Goal: Navigation & Orientation: Find specific page/section

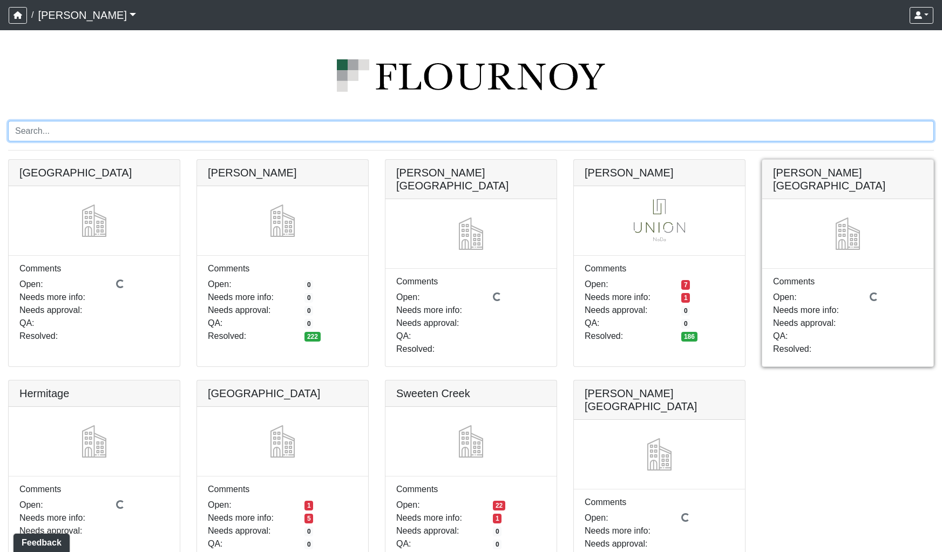
scroll to position [23, 0]
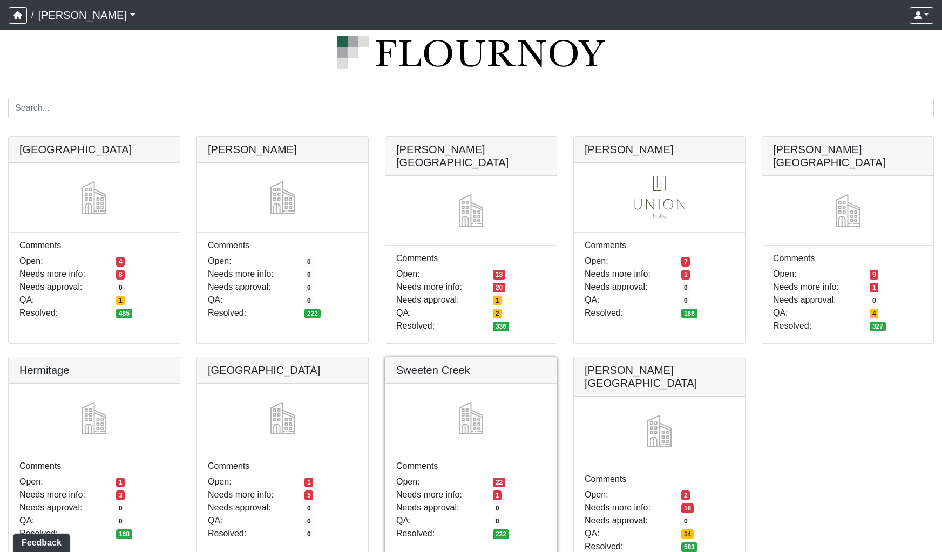
click at [507, 357] on link at bounding box center [471, 357] width 171 height 0
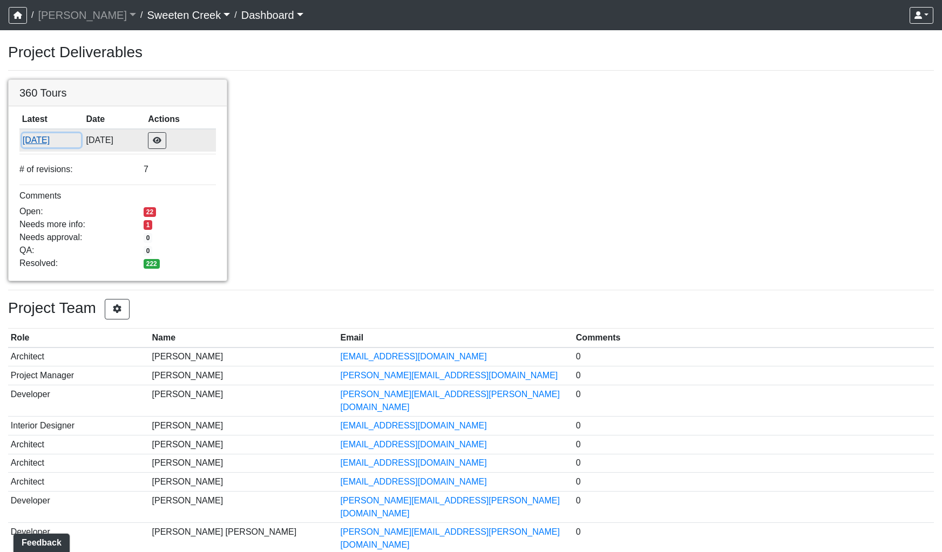
click at [52, 143] on button "6/13/2025" at bounding box center [51, 140] width 59 height 14
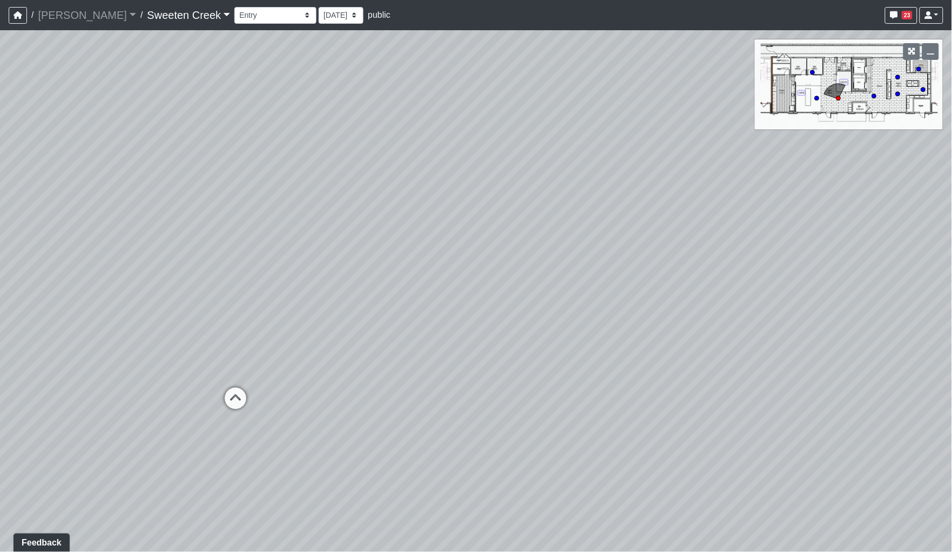
drag, startPoint x: 713, startPoint y: 268, endPoint x: 149, endPoint y: 260, distance: 564.4
click at [132, 263] on div "Loading... Office Loading... Reception Loading... Mailroom - Elevator Lobby Loa…" at bounding box center [476, 291] width 952 height 522
drag, startPoint x: 568, startPoint y: 298, endPoint x: 163, endPoint y: 254, distance: 408.0
click at [165, 254] on div "Loading... Office Loading... Reception Loading... Mailroom - Elevator Lobby Loa…" at bounding box center [476, 291] width 952 height 522
drag, startPoint x: 514, startPoint y: 265, endPoint x: 232, endPoint y: 249, distance: 282.4
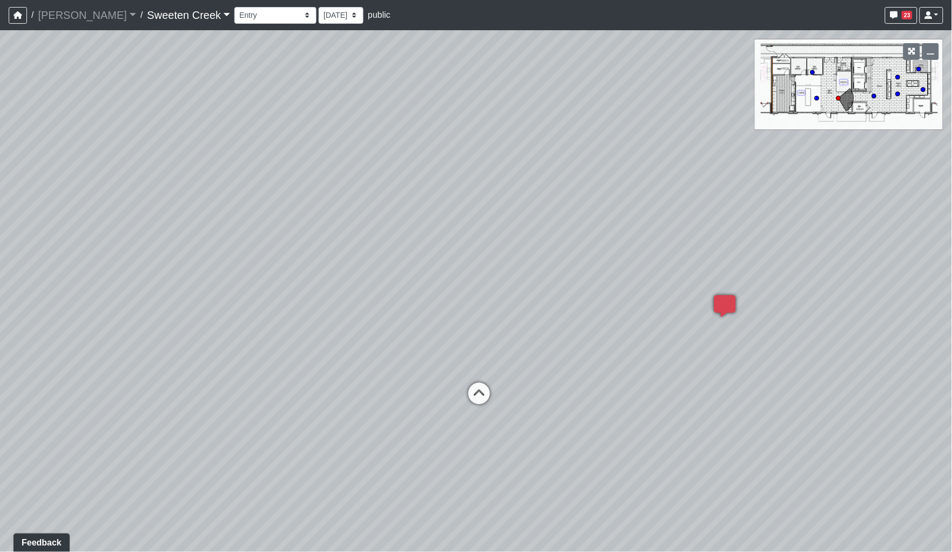
click at [232, 249] on div "Loading... Office Loading... Reception Loading... Mailroom - Elevator Lobby Loa…" at bounding box center [476, 291] width 952 height 522
drag, startPoint x: 724, startPoint y: 345, endPoint x: 471, endPoint y: 352, distance: 252.3
click at [473, 352] on div "Loading... Office Loading... Reception Loading... Mailroom - Elevator Lobby Loa…" at bounding box center [476, 291] width 952 height 522
drag, startPoint x: 227, startPoint y: 250, endPoint x: 649, endPoint y: 223, distance: 422.1
click at [649, 223] on div "Loading... Office Loading... Reception Loading... Mailroom - Elevator Lobby Loa…" at bounding box center [476, 291] width 952 height 522
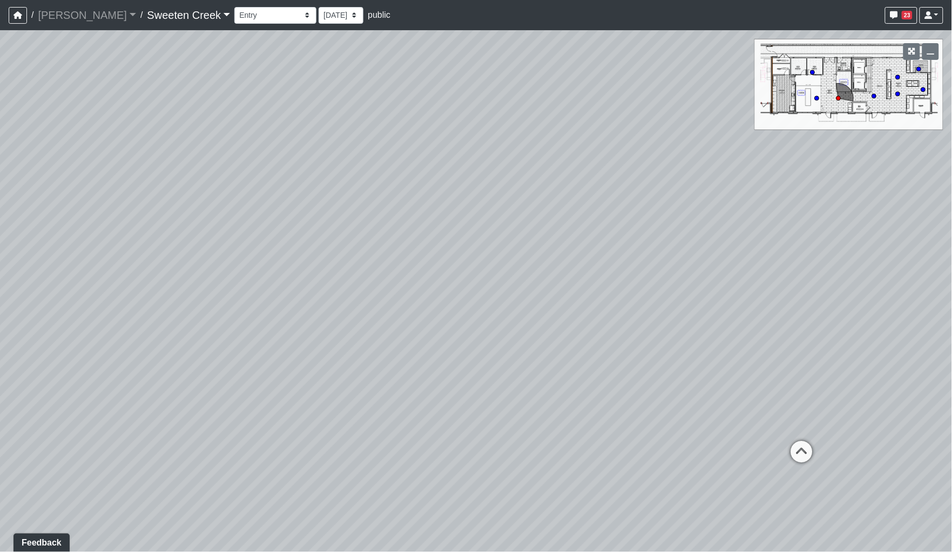
drag, startPoint x: 475, startPoint y: 249, endPoint x: 591, endPoint y: 254, distance: 116.2
click at [733, 261] on div "Loading... Office Loading... Reception Loading... Mailroom - Elevator Lobby Loa…" at bounding box center [476, 291] width 952 height 522
drag, startPoint x: 527, startPoint y: 253, endPoint x: 752, endPoint y: 253, distance: 225.7
click at [752, 253] on div "Loading... Office Loading... Reception Loading... Mailroom - Elevator Lobby Loa…" at bounding box center [476, 291] width 952 height 522
drag, startPoint x: 531, startPoint y: 240, endPoint x: 702, endPoint y: 243, distance: 171.2
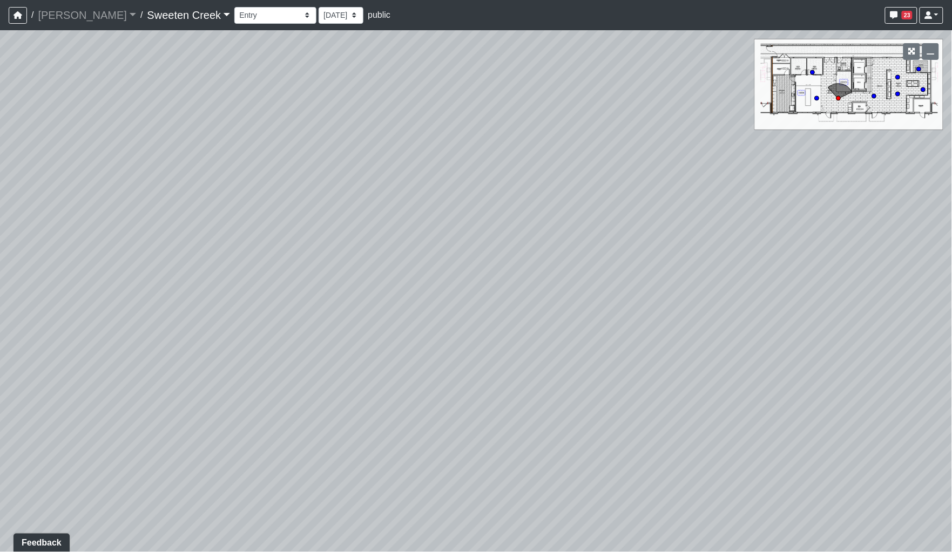
click at [727, 240] on div "Loading... Office Loading... Reception Loading... Mailroom - Elevator Lobby Loa…" at bounding box center [476, 291] width 952 height 522
drag, startPoint x: 649, startPoint y: 243, endPoint x: 717, endPoint y: 247, distance: 68.1
click at [737, 244] on div "Loading... Office Loading... Reception Loading... Mailroom - Elevator Lobby Loa…" at bounding box center [476, 291] width 952 height 522
drag, startPoint x: 519, startPoint y: 249, endPoint x: 726, endPoint y: 255, distance: 206.9
click at [726, 255] on div "Loading... Office Loading... Reception Loading... Mailroom - Elevator Lobby Loa…" at bounding box center [476, 291] width 952 height 522
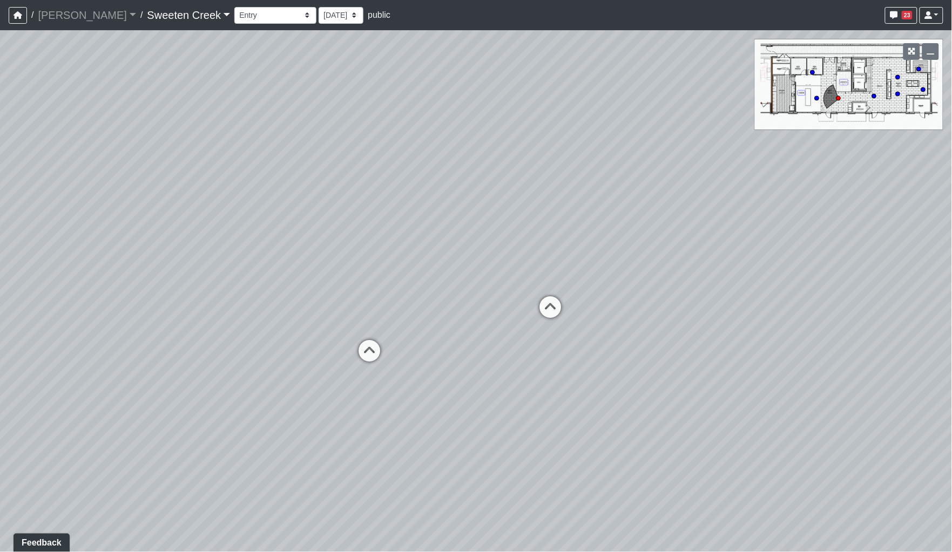
click at [352, 349] on div "Loading... Office Loading... Reception Loading... Mailroom - Elevator Lobby Loa…" at bounding box center [476, 291] width 952 height 522
click at [365, 353] on icon at bounding box center [369, 357] width 32 height 32
drag, startPoint x: 411, startPoint y: 329, endPoint x: 799, endPoint y: 357, distance: 389.3
click at [799, 357] on div "Loading... Office Loading... Reception Loading... Mailroom - Elevator Lobby Loa…" at bounding box center [476, 291] width 952 height 522
drag, startPoint x: 749, startPoint y: 370, endPoint x: 384, endPoint y: 384, distance: 365.3
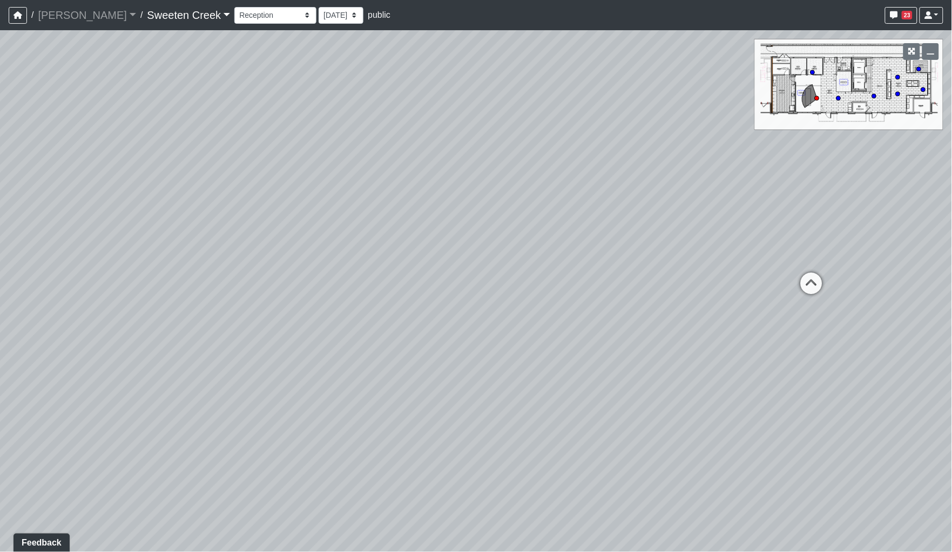
click at [384, 384] on div "Loading... Office Loading... Reception Loading... Mailroom - Elevator Lobby Loa…" at bounding box center [476, 291] width 952 height 522
drag, startPoint x: 427, startPoint y: 386, endPoint x: 791, endPoint y: 385, distance: 364.0
click at [791, 385] on div "Loading... Office Loading... Reception Loading... Mailroom - Elevator Lobby Loa…" at bounding box center [476, 291] width 952 height 522
drag, startPoint x: 568, startPoint y: 363, endPoint x: 733, endPoint y: 372, distance: 165.5
click at [733, 372] on div "Loading... Office Loading... Reception Loading... Mailroom - Elevator Lobby Loa…" at bounding box center [476, 291] width 952 height 522
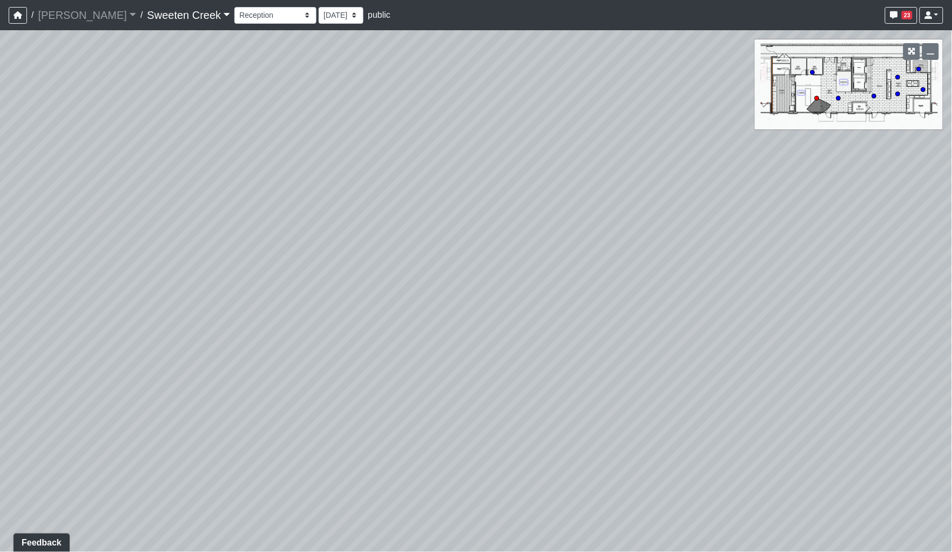
drag, startPoint x: 544, startPoint y: 352, endPoint x: 751, endPoint y: 356, distance: 206.9
click at [751, 356] on div "Loading... Office Loading... Reception Loading... Mailroom - Elevator Lobby Loa…" at bounding box center [476, 291] width 952 height 522
drag, startPoint x: 446, startPoint y: 284, endPoint x: 812, endPoint y: 265, distance: 366.1
click at [783, 266] on div "Loading... Office Loading... Reception Loading... Mailroom - Elevator Lobby Loa…" at bounding box center [476, 291] width 952 height 522
drag, startPoint x: 670, startPoint y: 311, endPoint x: 312, endPoint y: 303, distance: 358.1
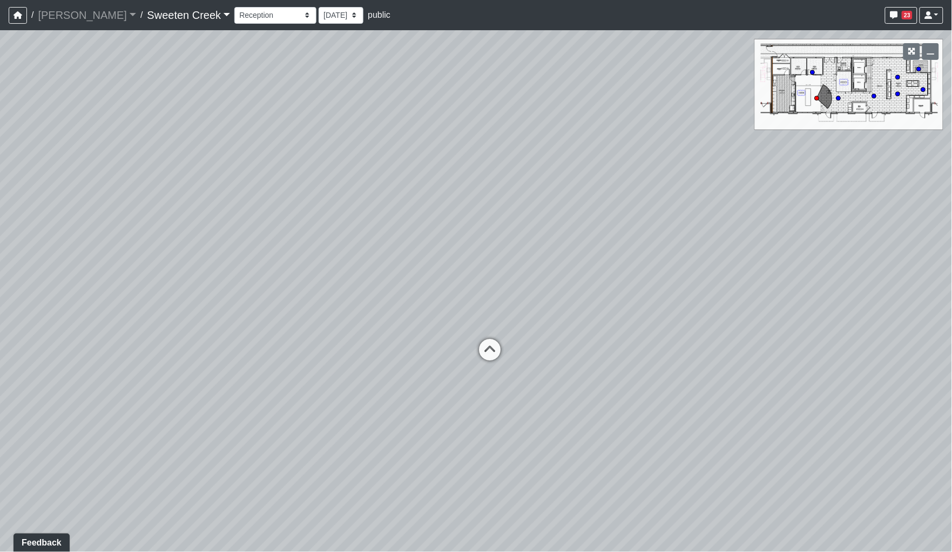
click at [312, 303] on div "Loading... Office Loading... Reception Loading... Mailroom - Elevator Lobby Loa…" at bounding box center [476, 291] width 952 height 522
drag, startPoint x: 657, startPoint y: 400, endPoint x: 613, endPoint y: 405, distance: 43.5
click at [614, 405] on div "Loading... Office Loading... Reception Loading... Mailroom - Elevator Lobby Loa…" at bounding box center [476, 291] width 952 height 522
drag, startPoint x: 609, startPoint y: 392, endPoint x: 460, endPoint y: 380, distance: 149.5
click at [460, 380] on div "Loading... Office Loading... Reception Loading... Mailroom - Elevator Lobby Loa…" at bounding box center [476, 291] width 952 height 522
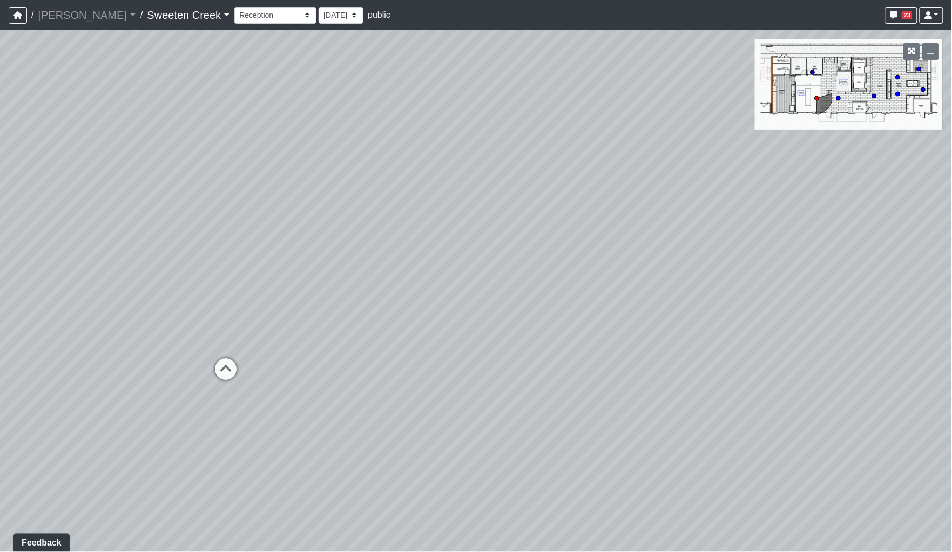
click at [427, 380] on div "Loading... Office Loading... Reception Loading... Mailroom - Elevator Lobby Loa…" at bounding box center [476, 291] width 952 height 522
drag, startPoint x: 766, startPoint y: 335, endPoint x: -7, endPoint y: 368, distance: 773.5
click at [0, 368] on html "/ Flournoy Flournoy Loading... / Sweeten Creek Sweeten Creek Loading... Sweeten…" at bounding box center [476, 276] width 952 height 552
drag, startPoint x: 635, startPoint y: 380, endPoint x: 208, endPoint y: 365, distance: 427.4
click at [208, 365] on div "Loading... Office Loading... Reception Loading... Mailroom - Elevator Lobby Loa…" at bounding box center [476, 291] width 952 height 522
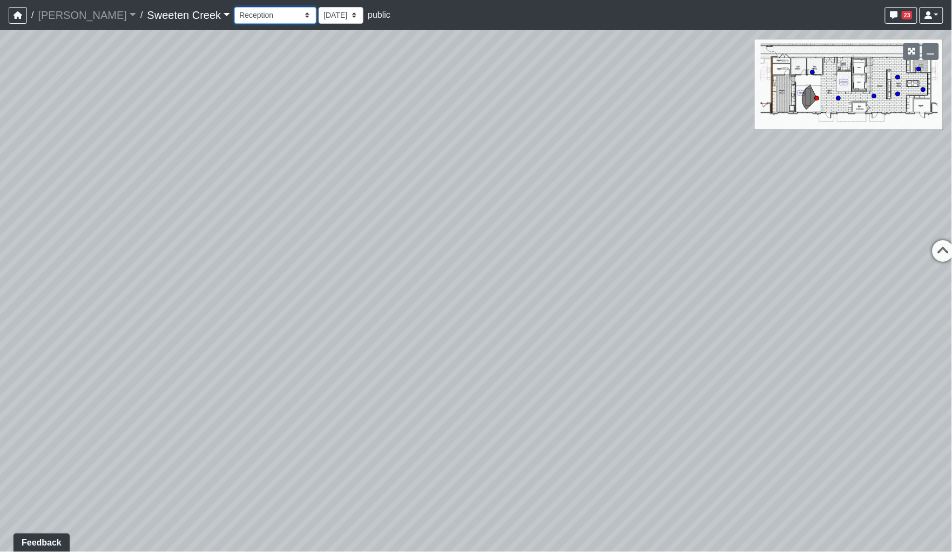
click at [249, 14] on select "Bistro Fitness - Hobby Booth Seating Counter Dining Dining 2 Elevators Elevator…" at bounding box center [275, 15] width 82 height 17
click at [234, 7] on select "Bistro Fitness - Hobby Booth Seating Counter Dining Dining 2 Elevators Elevator…" at bounding box center [275, 15] width 82 height 17
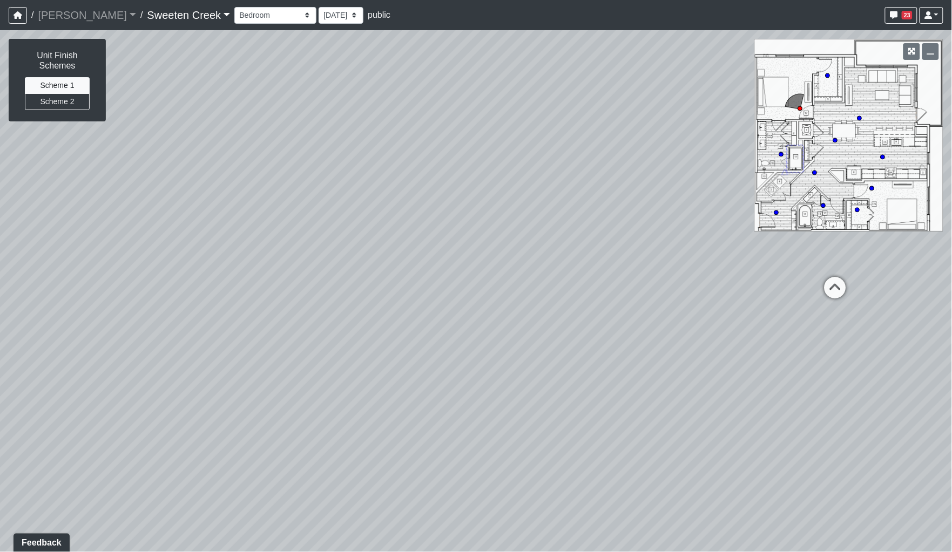
drag, startPoint x: 327, startPoint y: 258, endPoint x: 694, endPoint y: 242, distance: 367.5
click at [682, 242] on div "Loading... Office Loading... Reception Loading... Mailroom - Elevator Lobby Loa…" at bounding box center [476, 291] width 952 height 522
drag, startPoint x: 491, startPoint y: 254, endPoint x: 760, endPoint y: 264, distance: 269.1
click at [760, 264] on div "Loading... Office Loading... Reception Loading... Mailroom - Elevator Lobby Loa…" at bounding box center [476, 291] width 952 height 522
drag, startPoint x: 528, startPoint y: 243, endPoint x: 743, endPoint y: 266, distance: 216.7
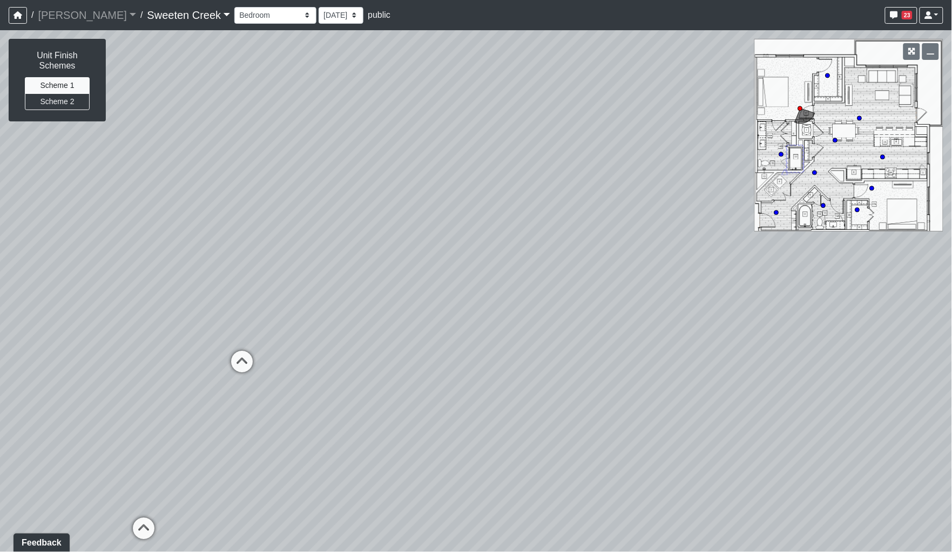
click at [743, 266] on div "Loading... Office Loading... Reception Loading... Mailroom - Elevator Lobby Loa…" at bounding box center [476, 291] width 952 height 522
click at [341, 368] on div "Loading... Office Loading... Reception Loading... Mailroom - Elevator Lobby Loa…" at bounding box center [476, 291] width 952 height 522
click at [253, 360] on icon at bounding box center [247, 366] width 32 height 32
drag, startPoint x: 384, startPoint y: 376, endPoint x: 686, endPoint y: 357, distance: 303.0
click at [681, 358] on div "Loading... Office Loading... Reception Loading... Mailroom - Elevator Lobby Loa…" at bounding box center [476, 291] width 952 height 522
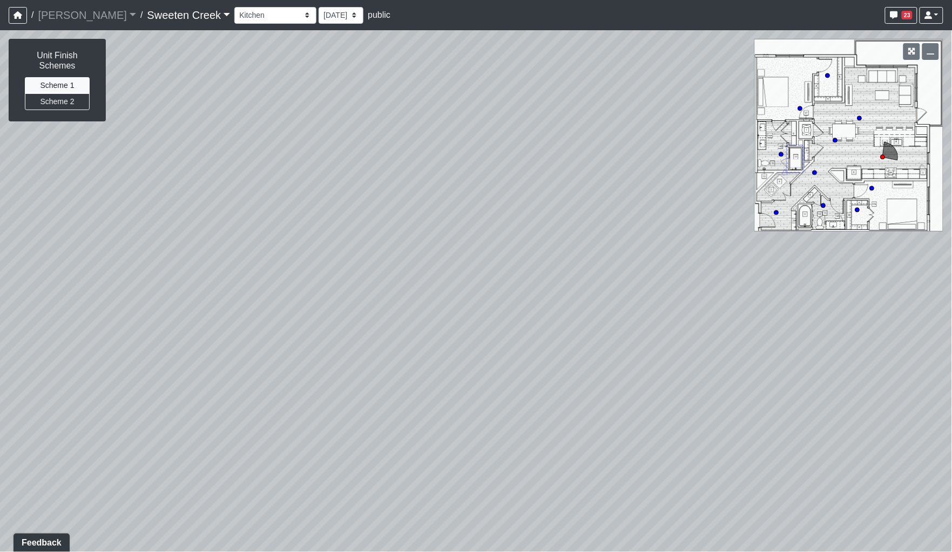
drag, startPoint x: 608, startPoint y: 343, endPoint x: 657, endPoint y: 347, distance: 49.8
click at [713, 343] on div "Loading... Office Loading... Reception Loading... Mailroom - Elevator Lobby Loa…" at bounding box center [476, 291] width 952 height 522
drag, startPoint x: 649, startPoint y: 324, endPoint x: 826, endPoint y: 326, distance: 177.7
click at [826, 326] on div "Loading... Office Loading... Reception Loading... Mailroom - Elevator Lobby Loa…" at bounding box center [476, 291] width 952 height 522
click at [234, 19] on select "Bistro Fitness - Hobby Booth Seating Counter Dining Dining 2 Elevators Elevator…" at bounding box center [275, 15] width 82 height 17
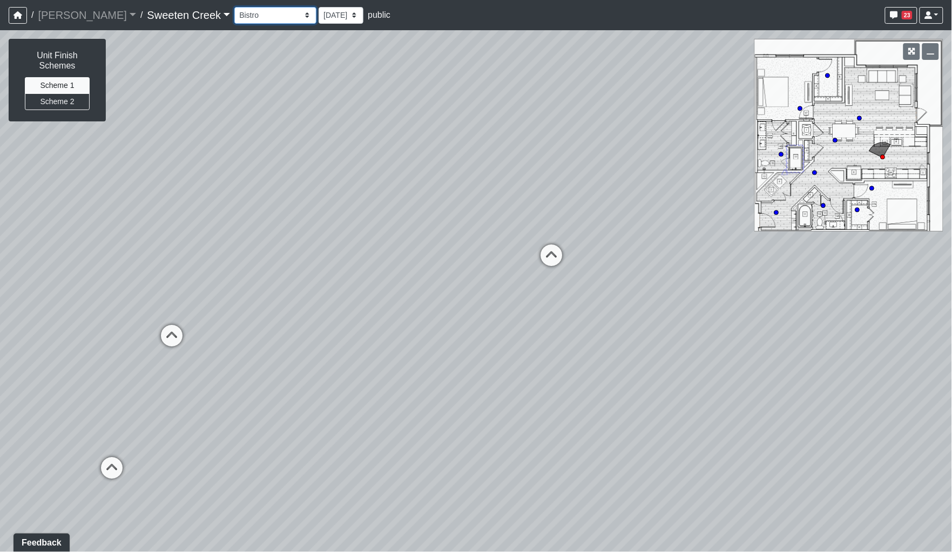
click at [234, 7] on select "Bistro Fitness - Hobby Booth Seating Counter Dining Dining 2 Elevators Elevator…" at bounding box center [275, 15] width 82 height 17
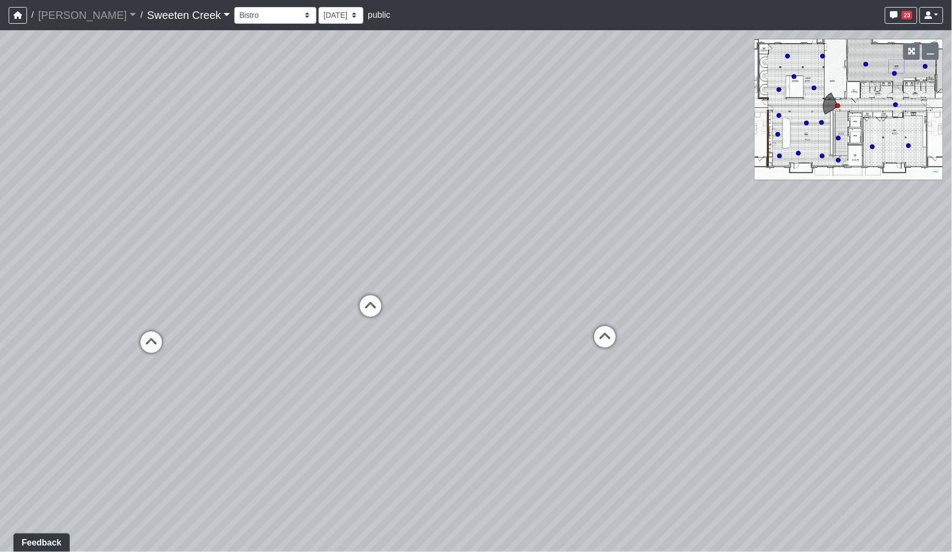
drag, startPoint x: 454, startPoint y: 240, endPoint x: 190, endPoint y: 198, distance: 267.4
click at [190, 198] on div "Loading... Office Loading... Reception Loading... Mailroom - Elevator Lobby Loa…" at bounding box center [476, 291] width 952 height 522
click at [376, 309] on icon at bounding box center [371, 311] width 32 height 32
drag, startPoint x: 790, startPoint y: 363, endPoint x: 204, endPoint y: 334, distance: 586.1
click at [204, 334] on div "Loading... Office Loading... Reception Loading... Mailroom - Elevator Lobby Loa…" at bounding box center [476, 291] width 952 height 522
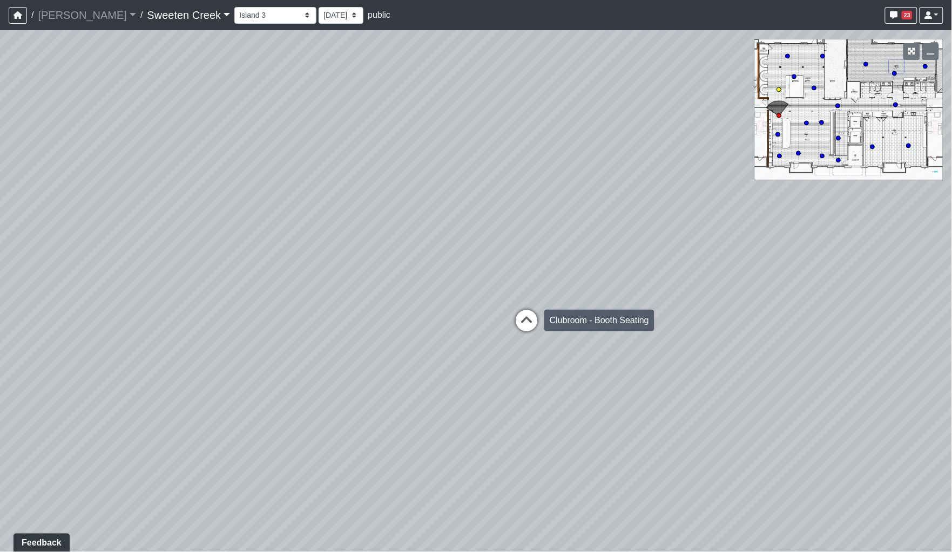
click at [532, 325] on icon at bounding box center [526, 326] width 32 height 32
drag, startPoint x: 439, startPoint y: 231, endPoint x: 193, endPoint y: 214, distance: 246.3
click at [193, 214] on div "Loading... Office Loading... Reception Loading... Mailroom - Elevator Lobby Loa…" at bounding box center [476, 291] width 952 height 522
drag, startPoint x: 557, startPoint y: 260, endPoint x: 181, endPoint y: 239, distance: 377.0
click at [135, 248] on div "Loading... Office Loading... Reception Loading... Mailroom - Elevator Lobby Loa…" at bounding box center [476, 291] width 952 height 522
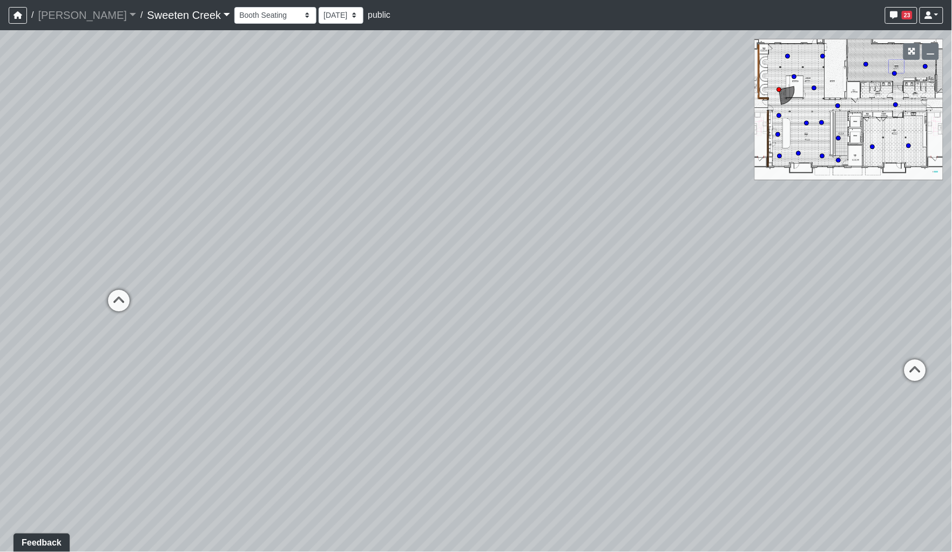
drag, startPoint x: 249, startPoint y: 237, endPoint x: 122, endPoint y: 245, distance: 127.2
click at [122, 245] on div "Loading... Office Loading... Reception Loading... Mailroom - Elevator Lobby Loa…" at bounding box center [476, 291] width 952 height 522
click at [234, 14] on select "Bistro Fitness - Hobby Booth Seating Counter Dining Dining 2 Elevators Elevator…" at bounding box center [275, 15] width 82 height 17
click at [234, 7] on select "Bistro Fitness - Hobby Booth Seating Counter Dining Dining 2 Elevators Elevator…" at bounding box center [275, 15] width 82 height 17
click at [235, 355] on icon at bounding box center [227, 359] width 32 height 32
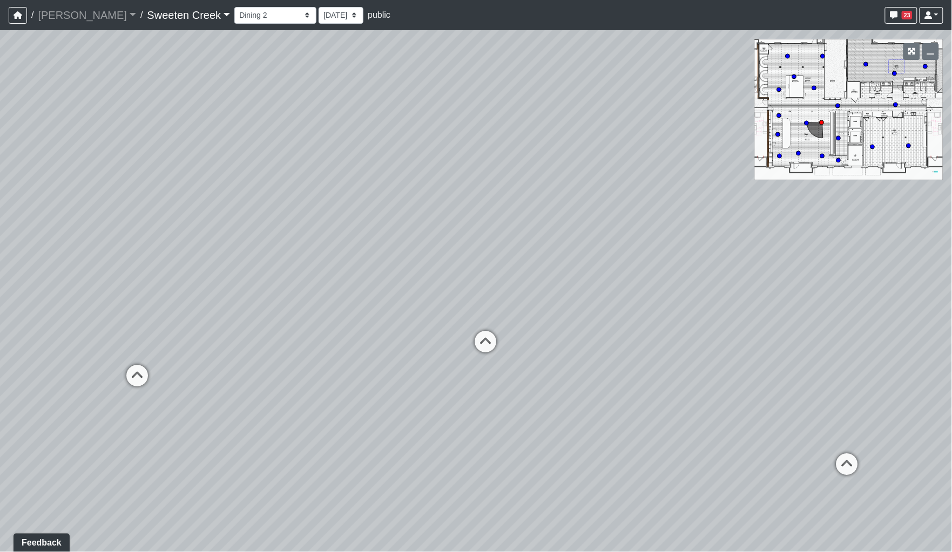
drag, startPoint x: 271, startPoint y: 397, endPoint x: 200, endPoint y: 396, distance: 70.2
click at [200, 396] on div "Loading... Office Loading... Reception Loading... Mailroom - Elevator Lobby Loa…" at bounding box center [476, 291] width 952 height 522
drag, startPoint x: 541, startPoint y: 402, endPoint x: 173, endPoint y: 381, distance: 367.8
click at [173, 381] on div "Loading... Office Loading... Reception Loading... Mailroom - Elevator Lobby Loa…" at bounding box center [476, 291] width 952 height 522
click at [509, 381] on icon at bounding box center [510, 388] width 32 height 32
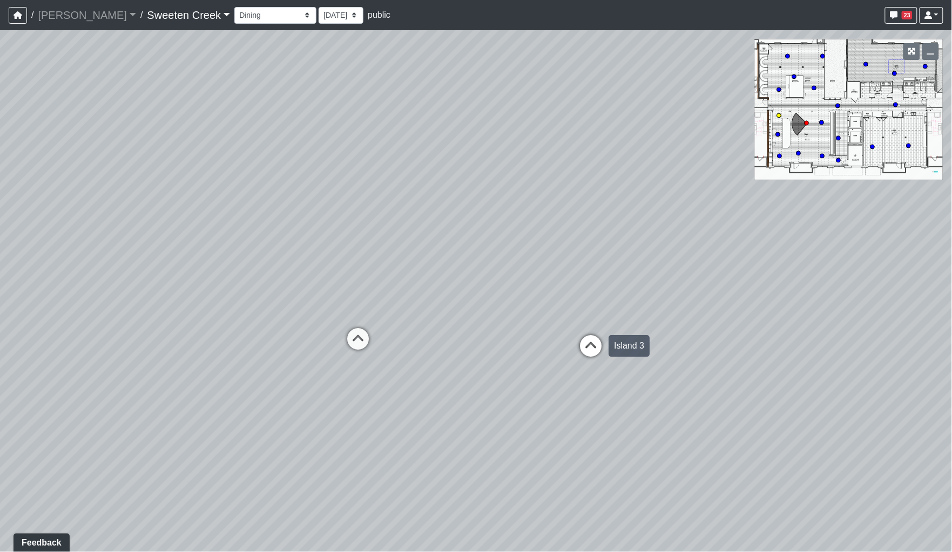
click at [596, 352] on icon at bounding box center [591, 351] width 32 height 32
select select "s3cCD8odxasdSAQjaaSjcR"
